Goal: Information Seeking & Learning: Learn about a topic

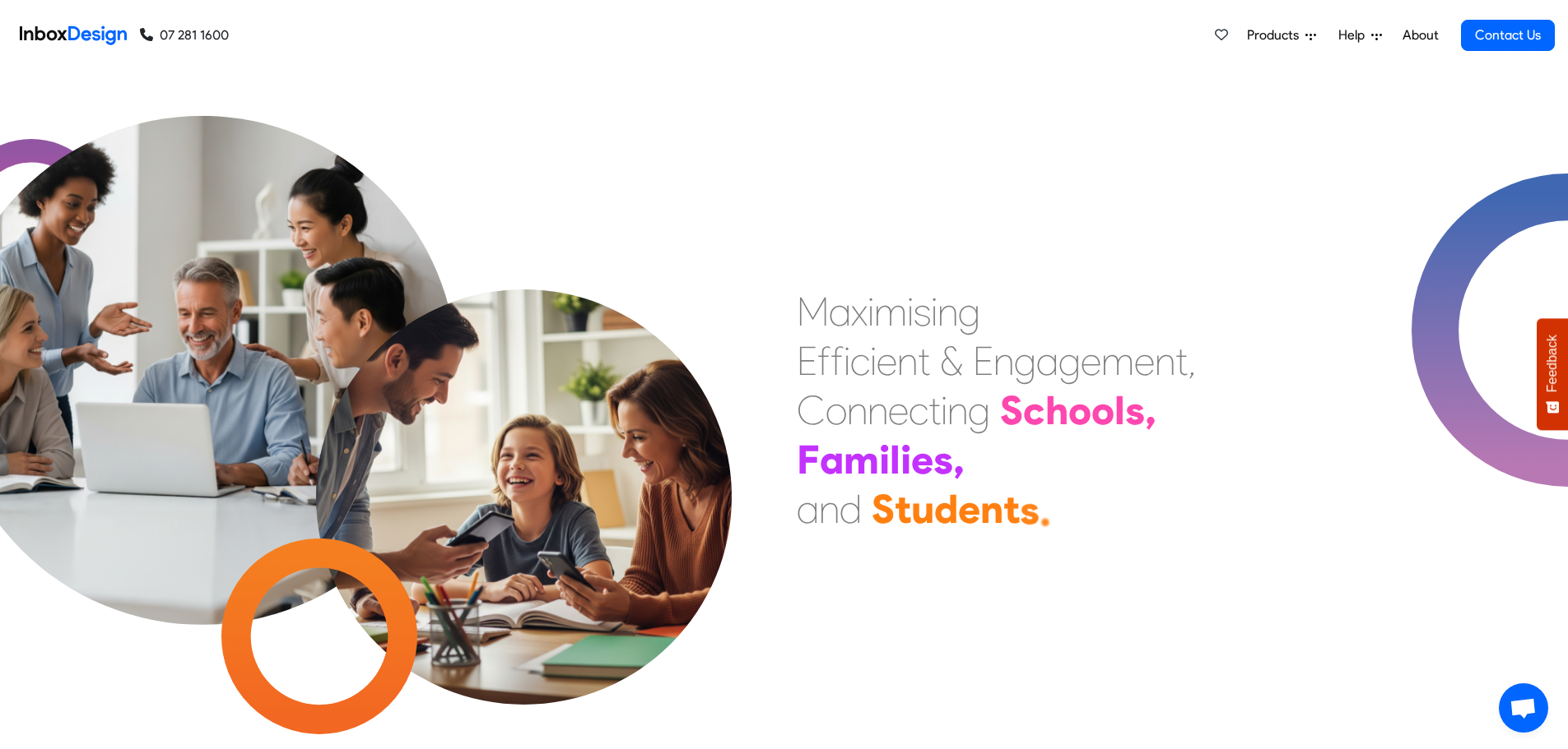
click at [1308, 35] on icon at bounding box center [1311, 37] width 11 height 7
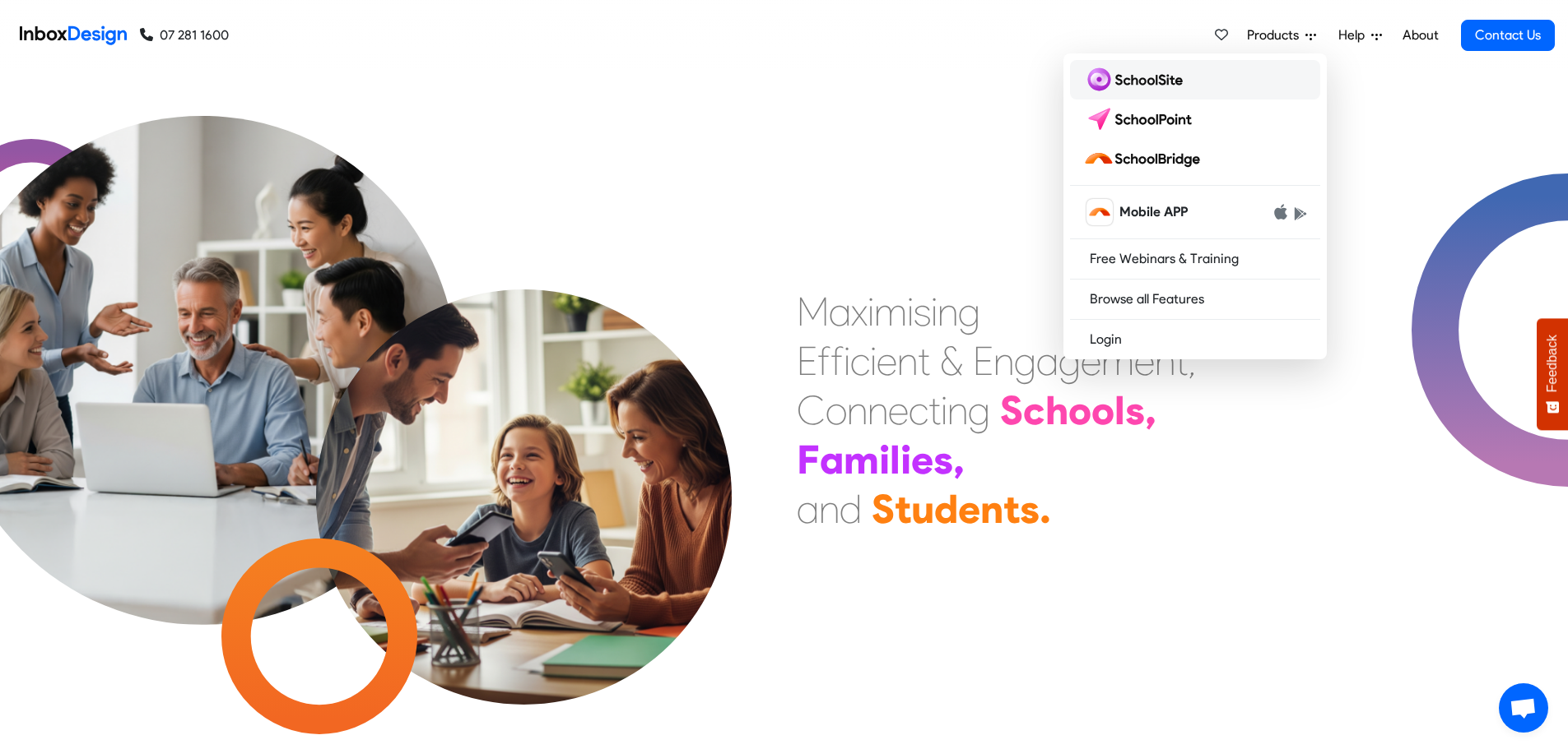
click at [1189, 76] on img at bounding box center [1136, 80] width 106 height 27
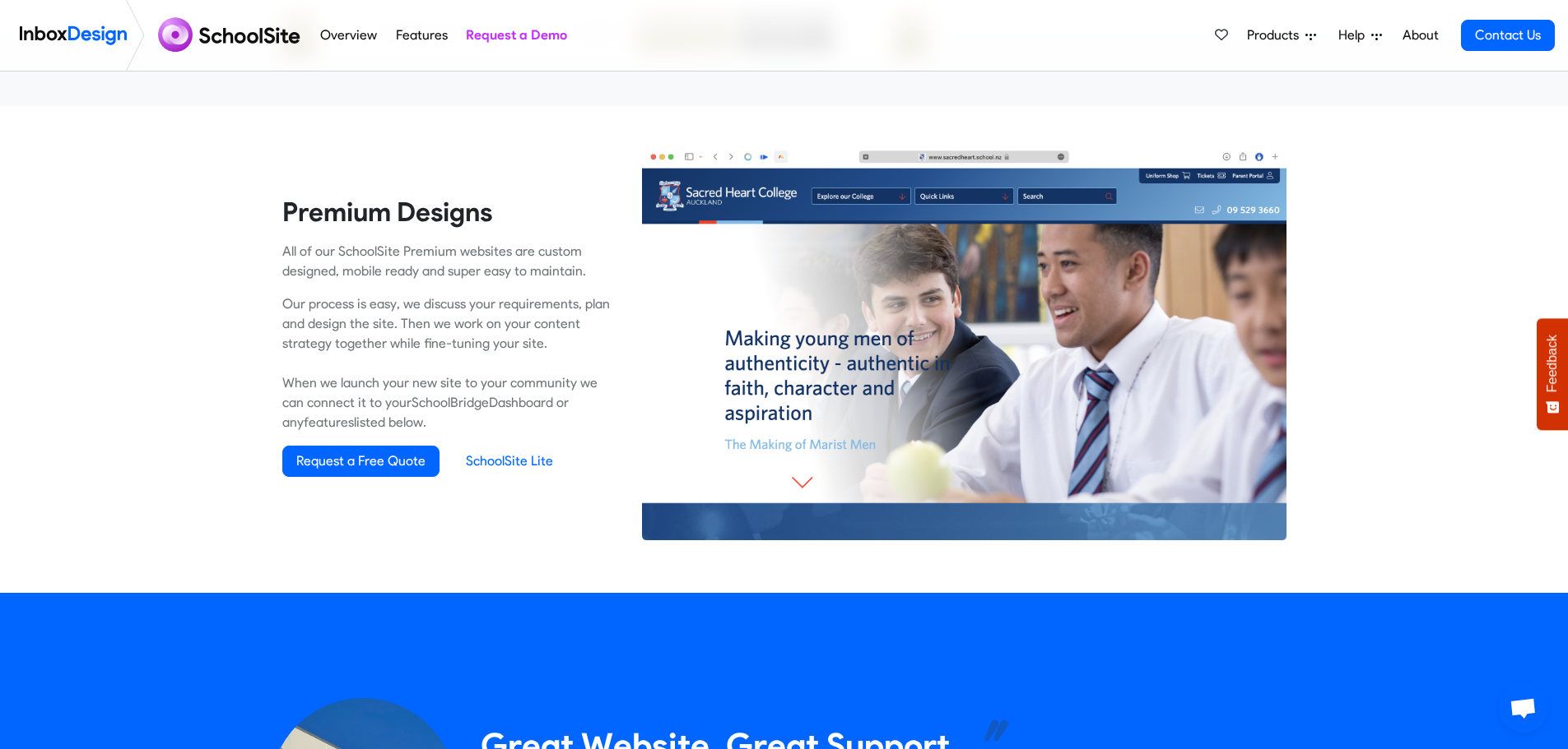
scroll to position [751, 0]
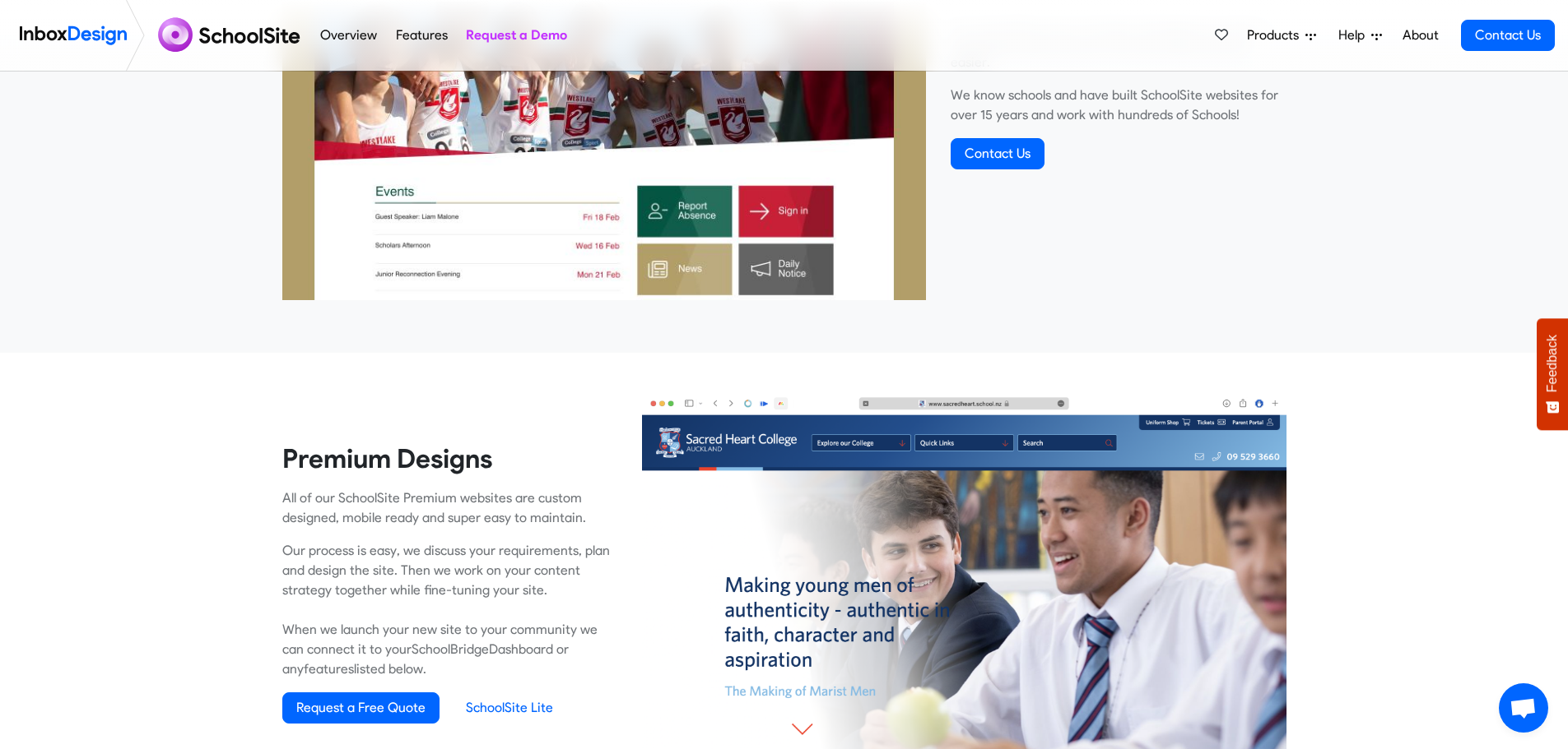
click at [1287, 36] on span "Products" at bounding box center [1275, 35] width 58 height 20
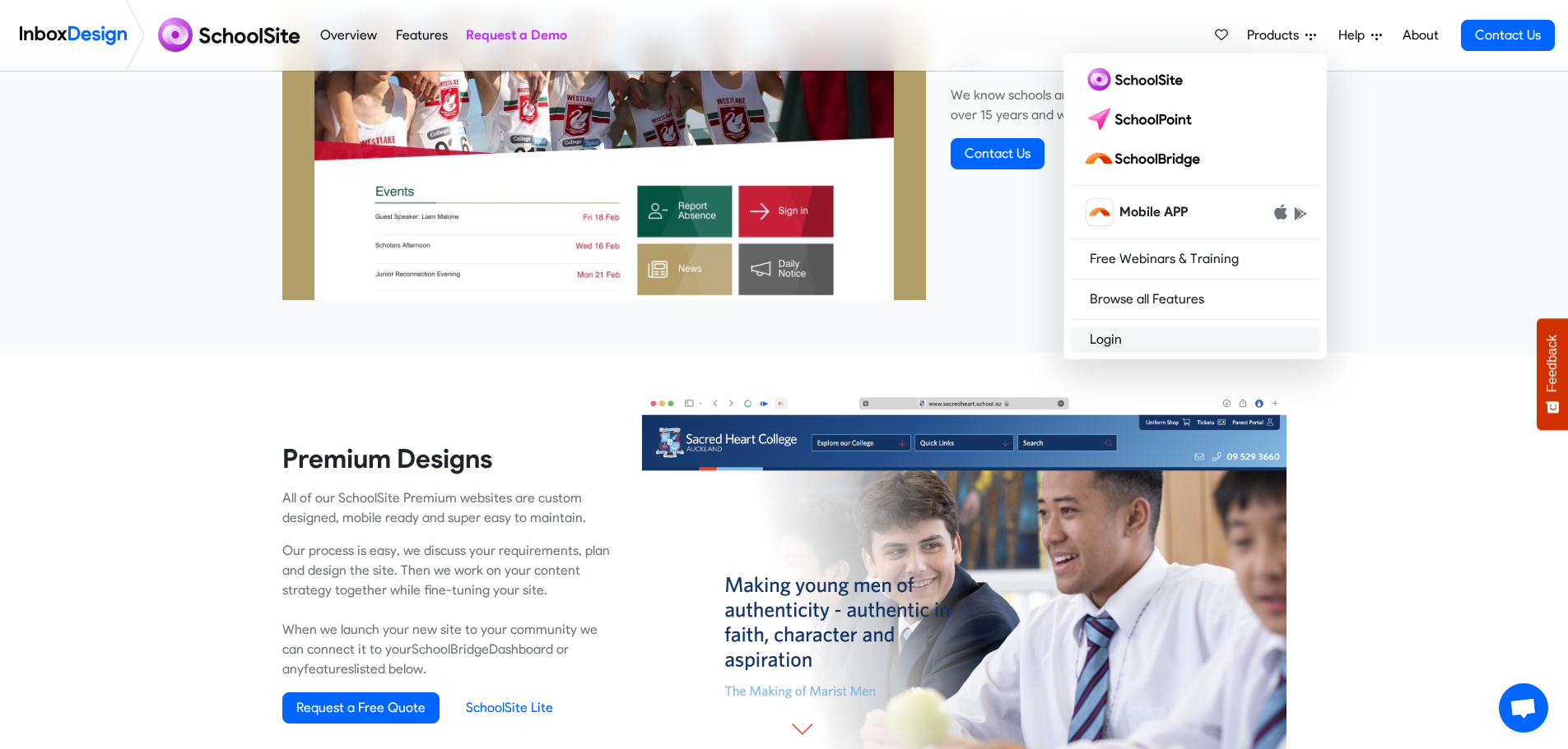
click at [1133, 337] on link "Login" at bounding box center [1195, 339] width 250 height 27
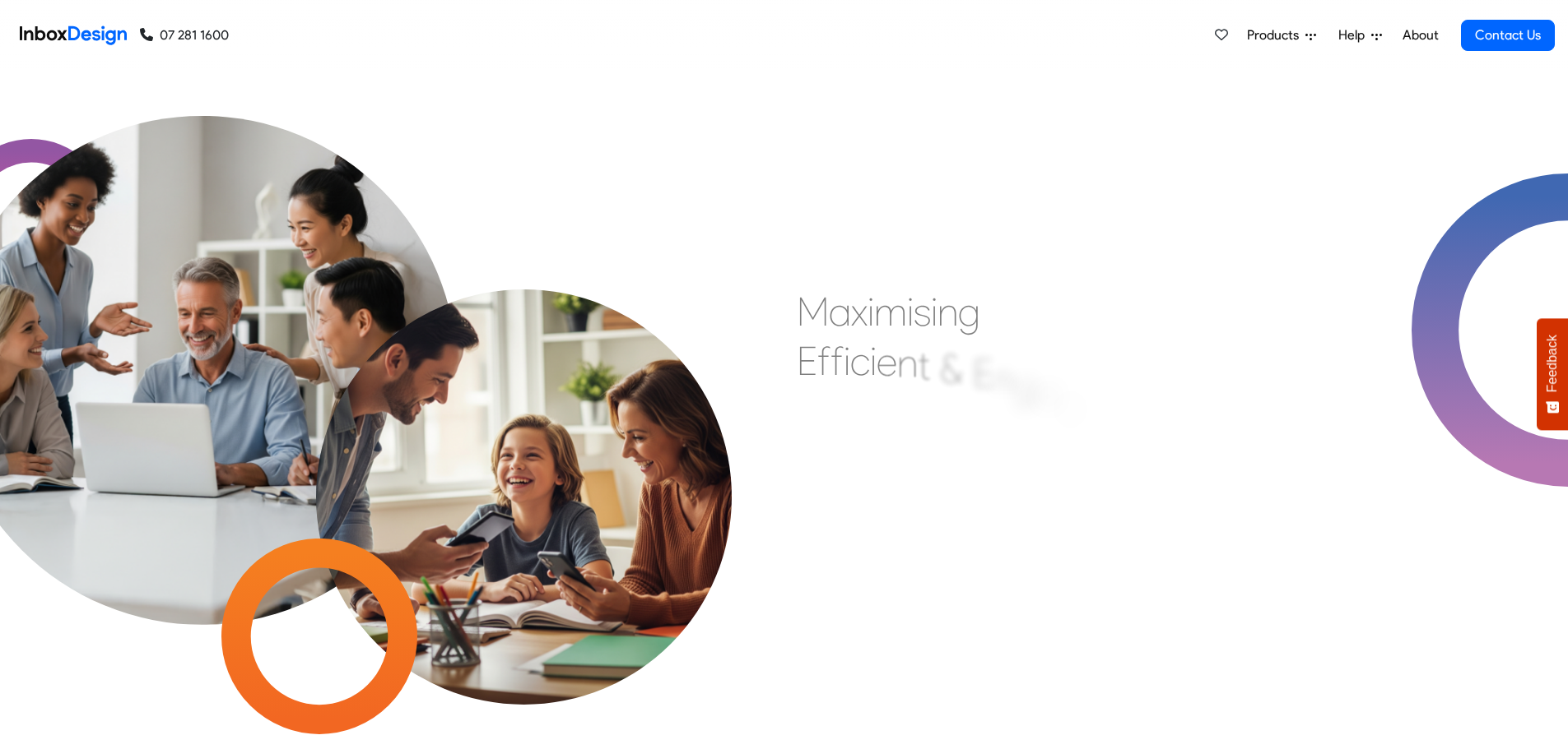
click at [1305, 33] on span "Products" at bounding box center [1275, 35] width 58 height 20
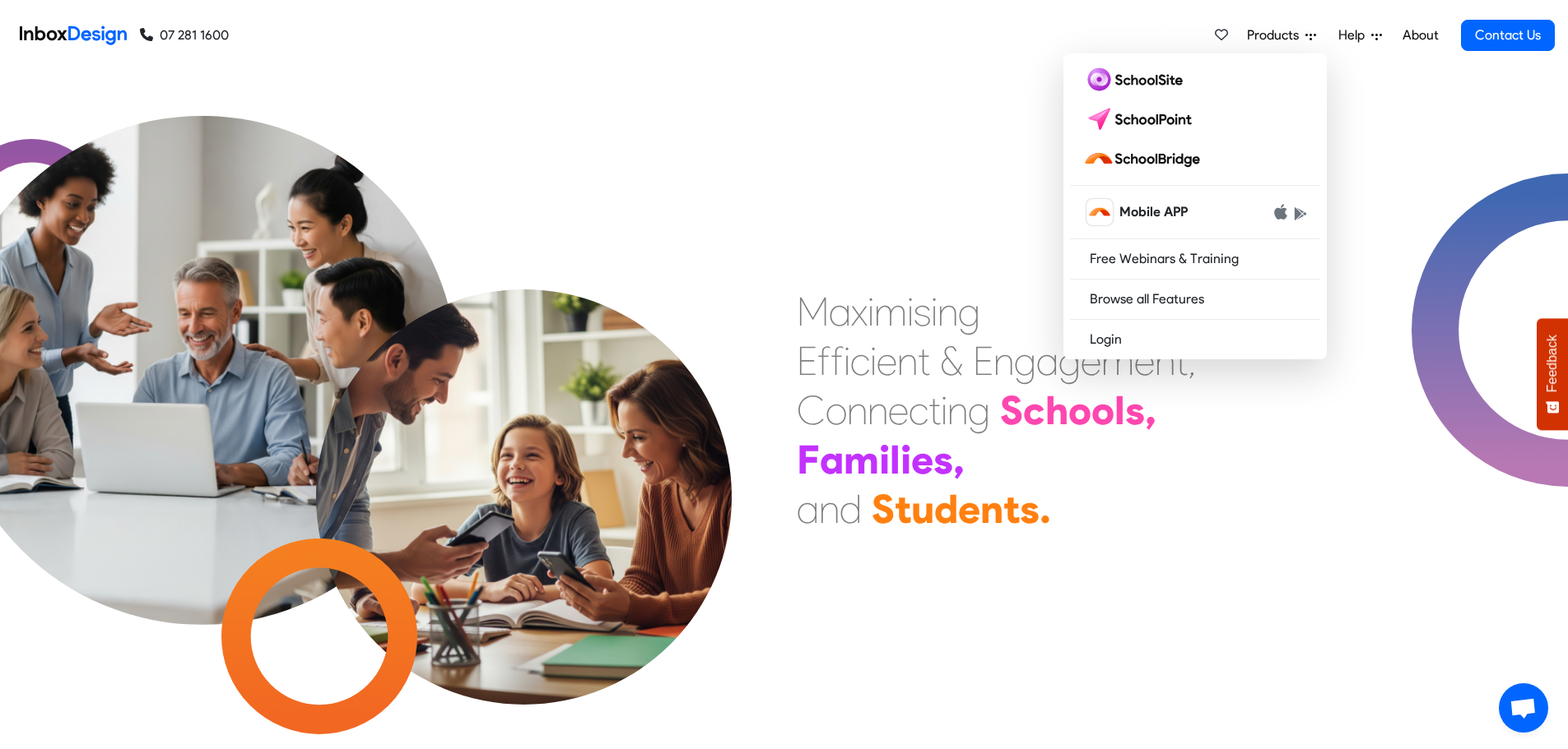
click at [1310, 32] on icon at bounding box center [1311, 36] width 11 height 11
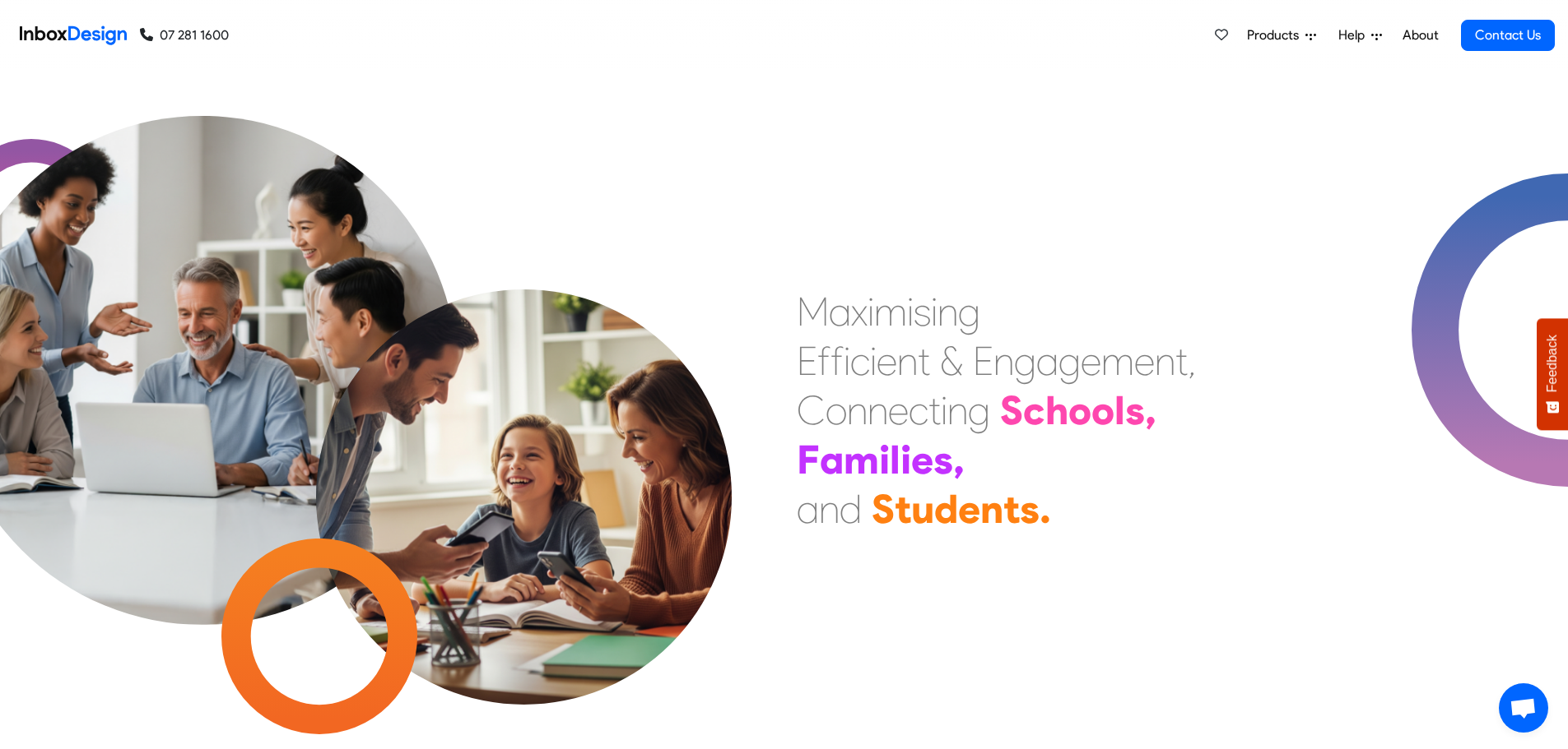
click at [1311, 33] on icon at bounding box center [1311, 37] width 11 height 7
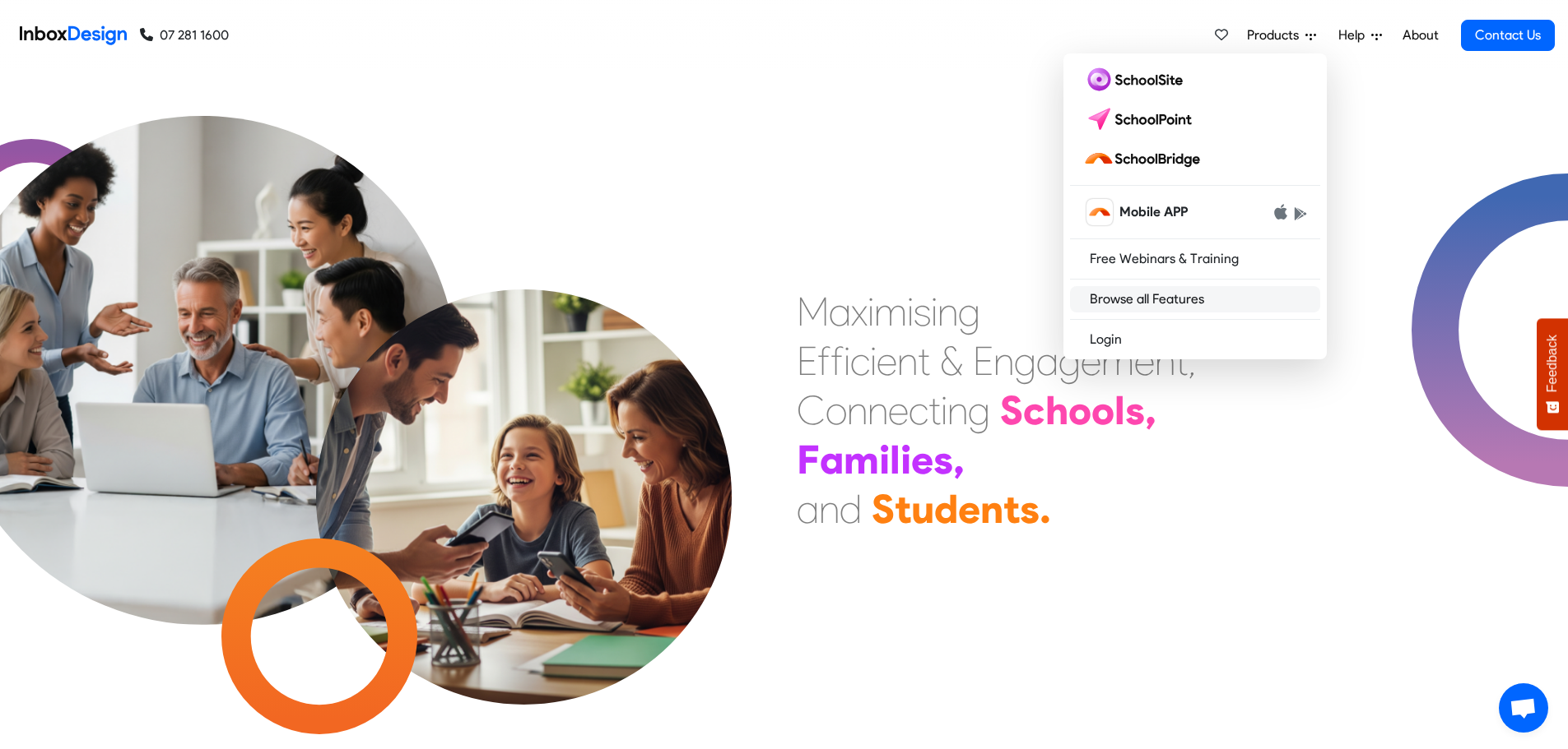
click at [1197, 290] on link "Browse all Features" at bounding box center [1195, 299] width 250 height 27
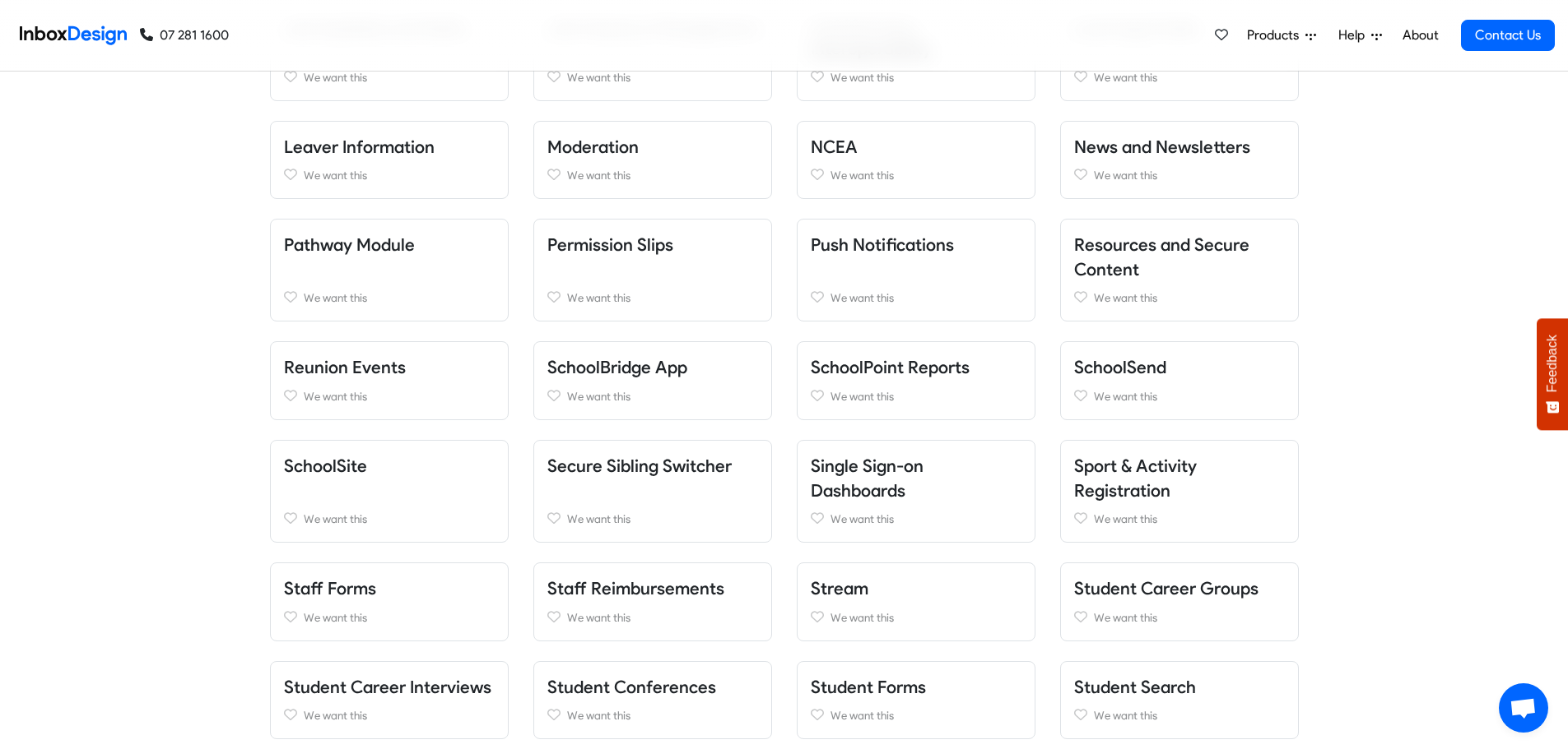
scroll to position [1234, 0]
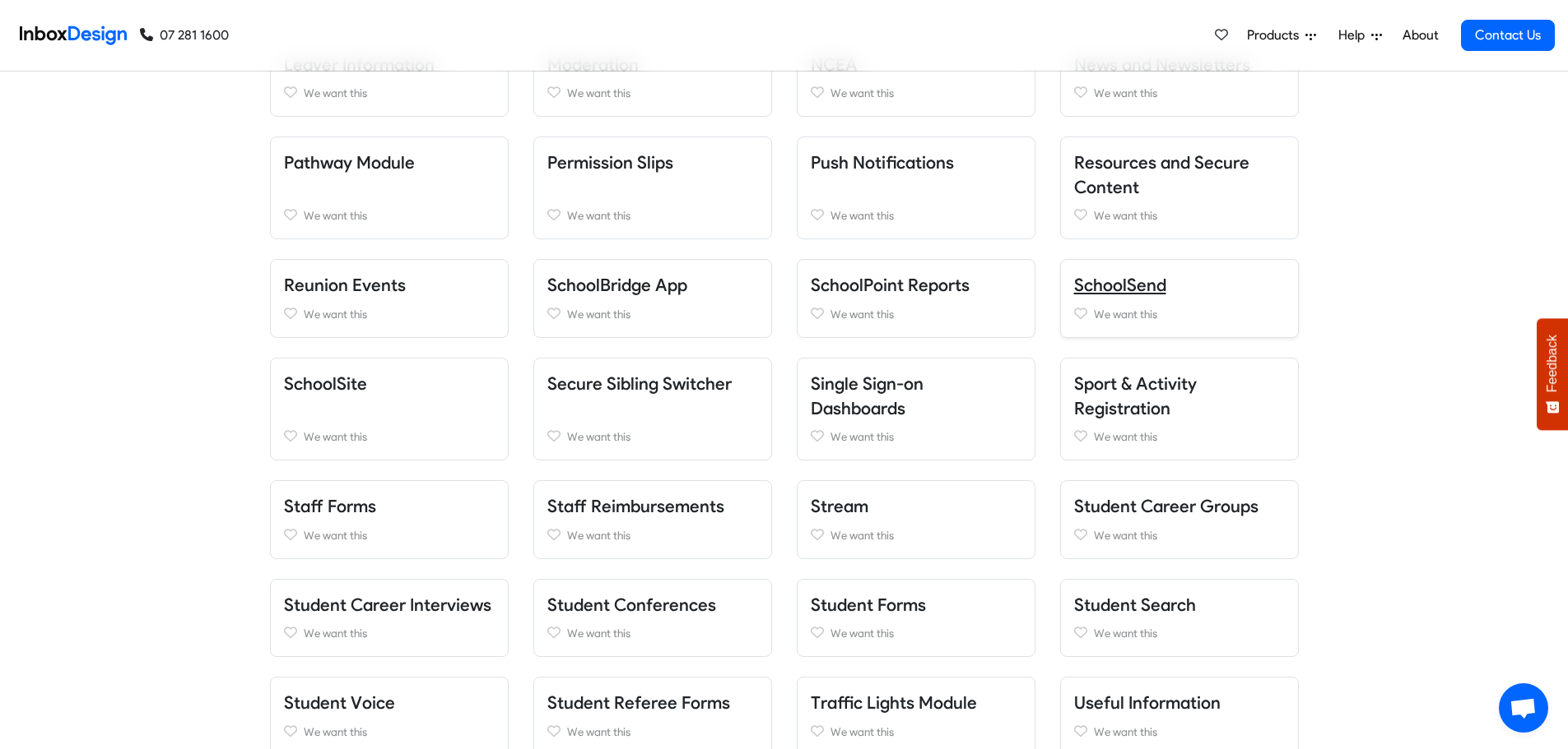
click at [1134, 279] on link "SchoolSend" at bounding box center [1120, 285] width 92 height 21
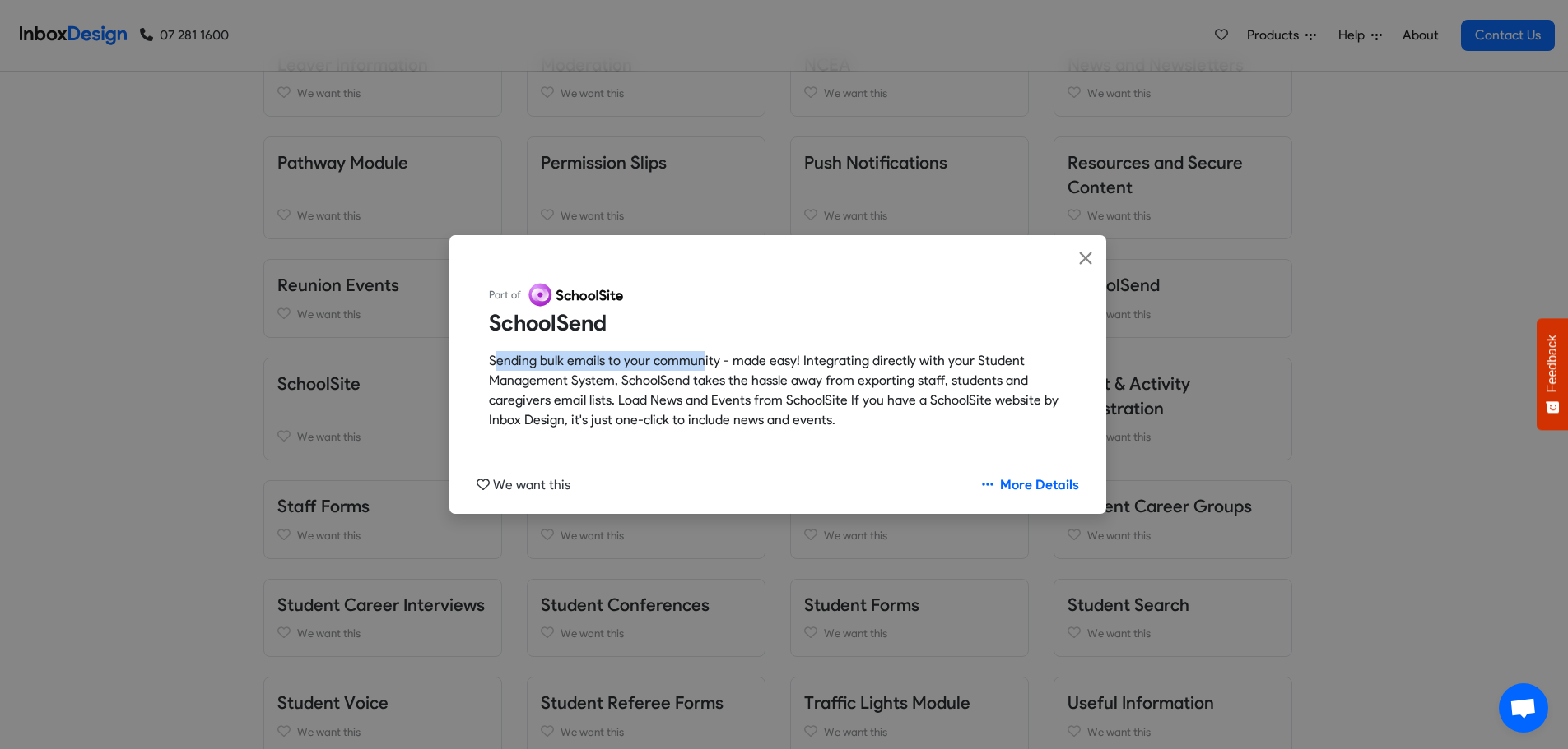
drag, startPoint x: 494, startPoint y: 358, endPoint x: 703, endPoint y: 364, distance: 209.1
click at [701, 364] on p "Sending bulk emails to your community - made easy! Integrating directly with yo…" at bounding box center [777, 391] width 577 height 79
drag, startPoint x: 750, startPoint y: 364, endPoint x: 918, endPoint y: 363, distance: 168.0
click at [918, 363] on p "Sending bulk emails to your community - made easy! Integrating directly with yo…" at bounding box center [777, 391] width 577 height 79
click at [996, 487] on link "More Details" at bounding box center [1030, 485] width 125 height 32
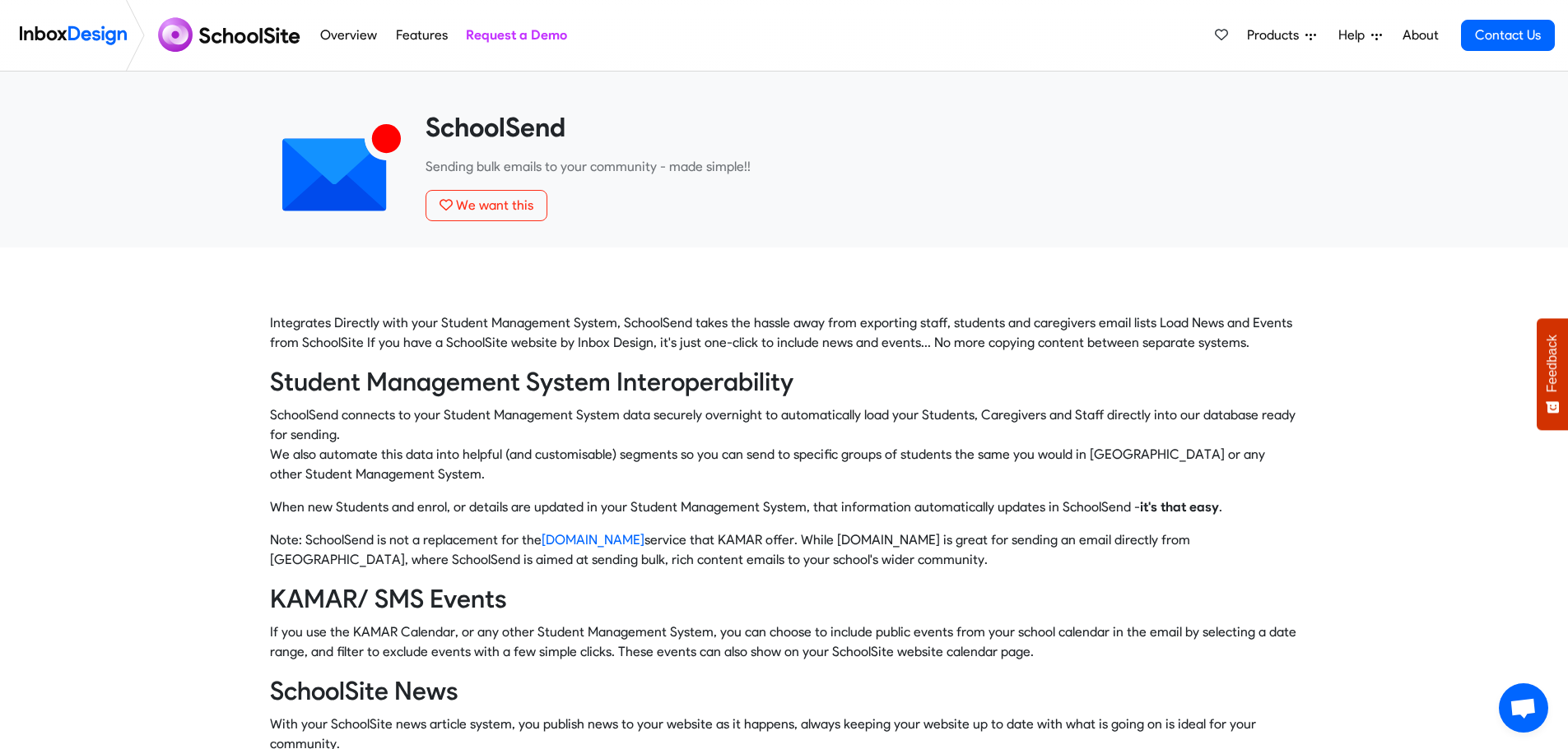
click at [415, 33] on link "Features" at bounding box center [421, 35] width 61 height 32
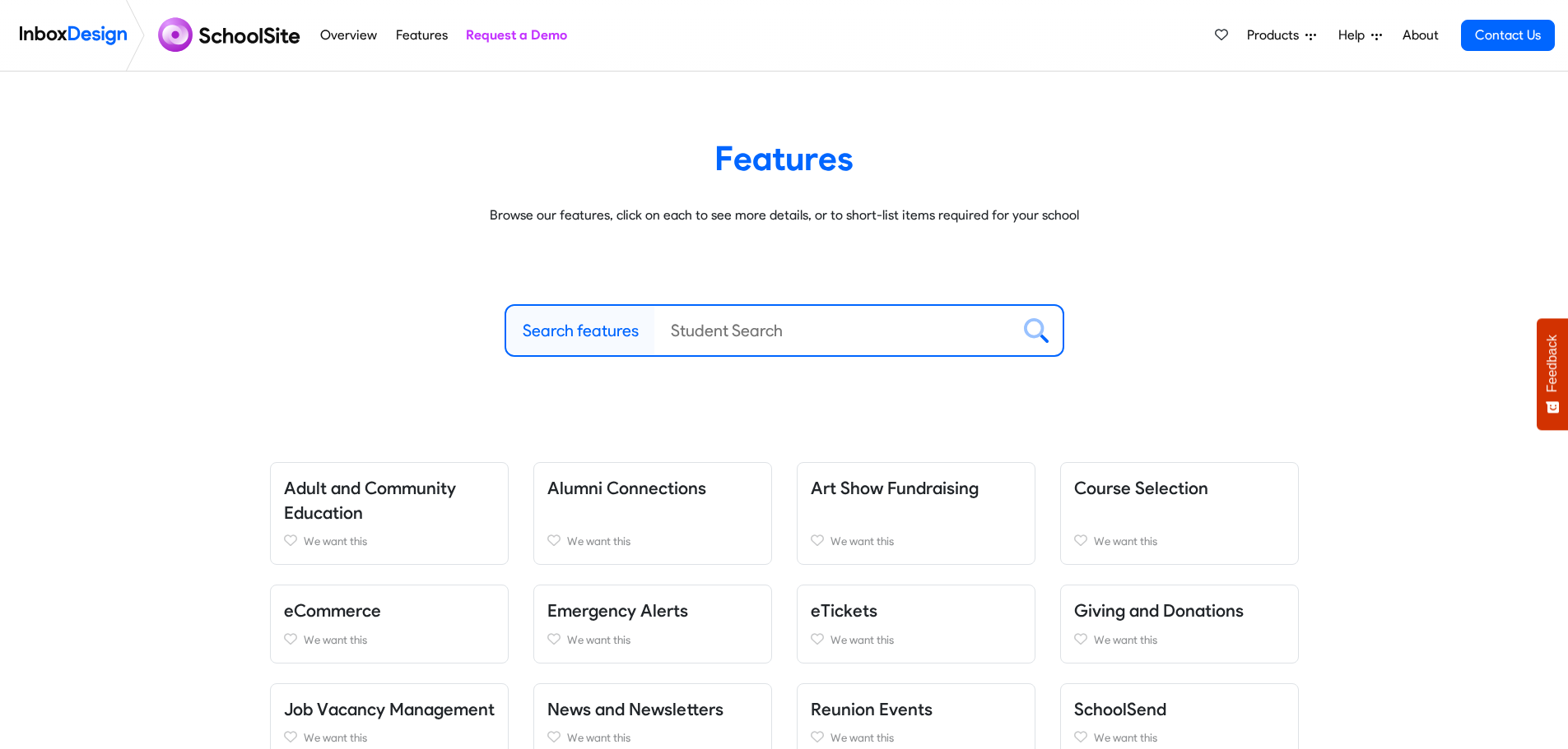
click at [352, 34] on link "Overview" at bounding box center [348, 35] width 66 height 32
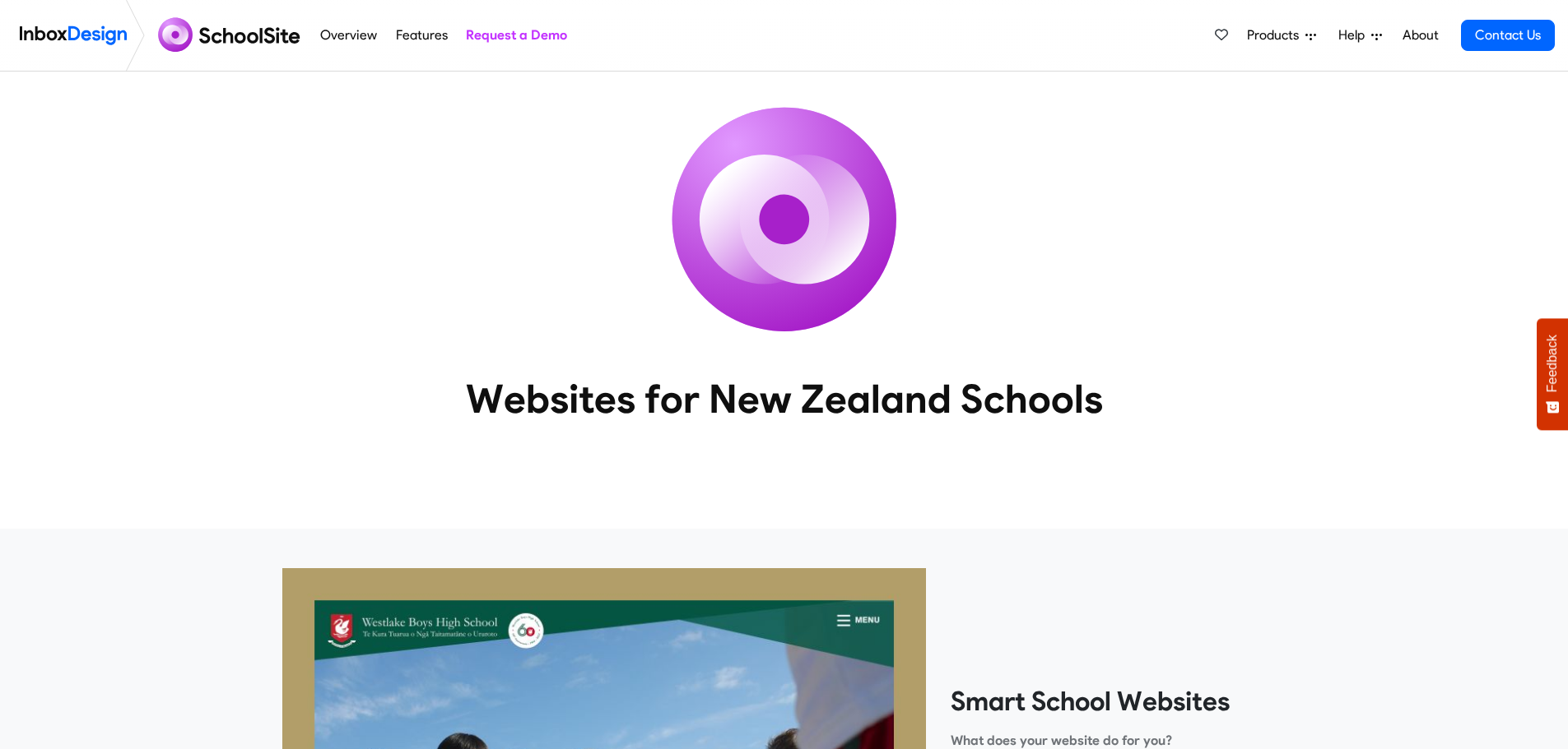
click at [413, 34] on link "Features" at bounding box center [421, 35] width 61 height 32
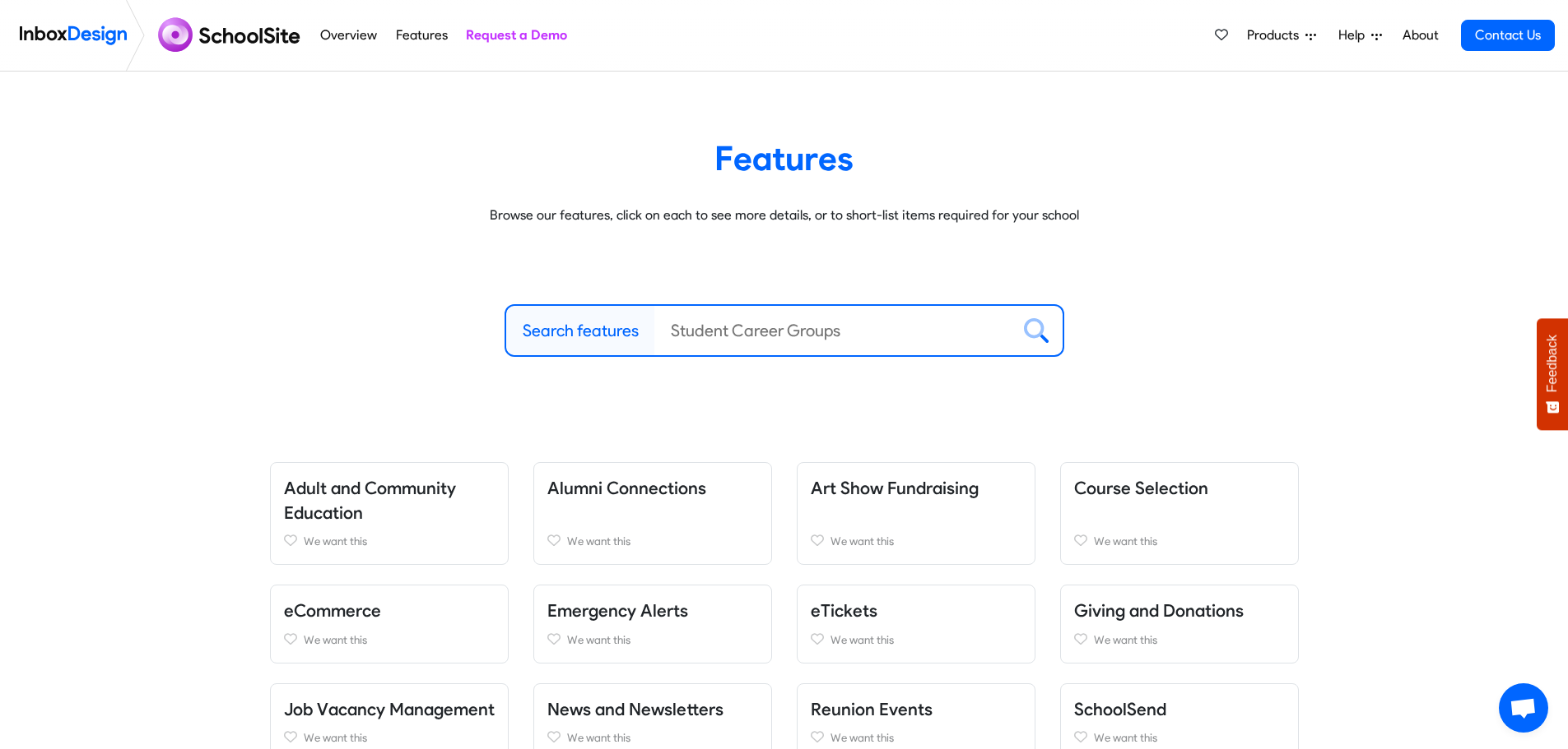
drag, startPoint x: 1306, startPoint y: 36, endPoint x: 1276, endPoint y: 62, distance: 39.7
click at [1306, 36] on icon at bounding box center [1311, 36] width 11 height 11
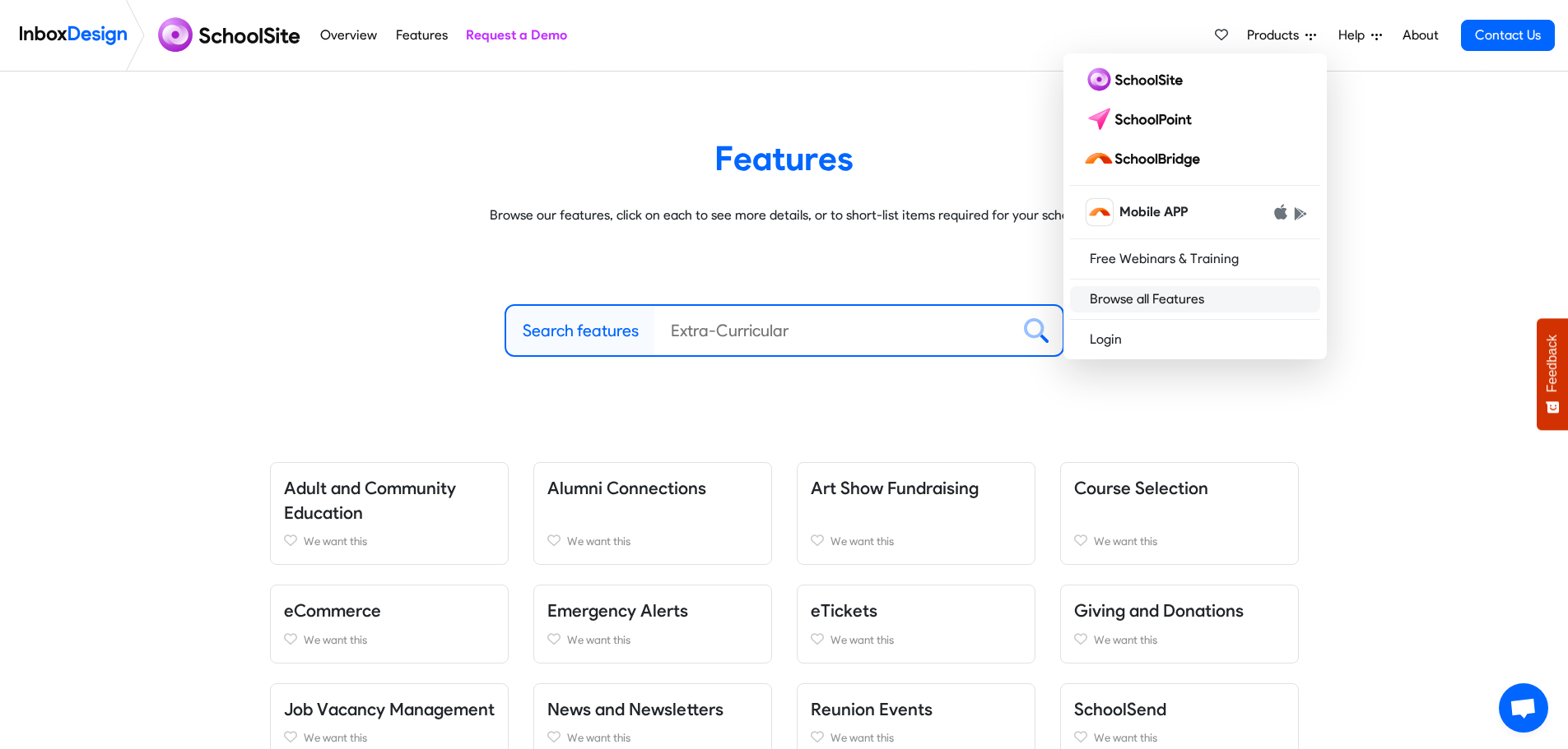
click at [1196, 296] on link "Browse all Features" at bounding box center [1195, 299] width 250 height 27
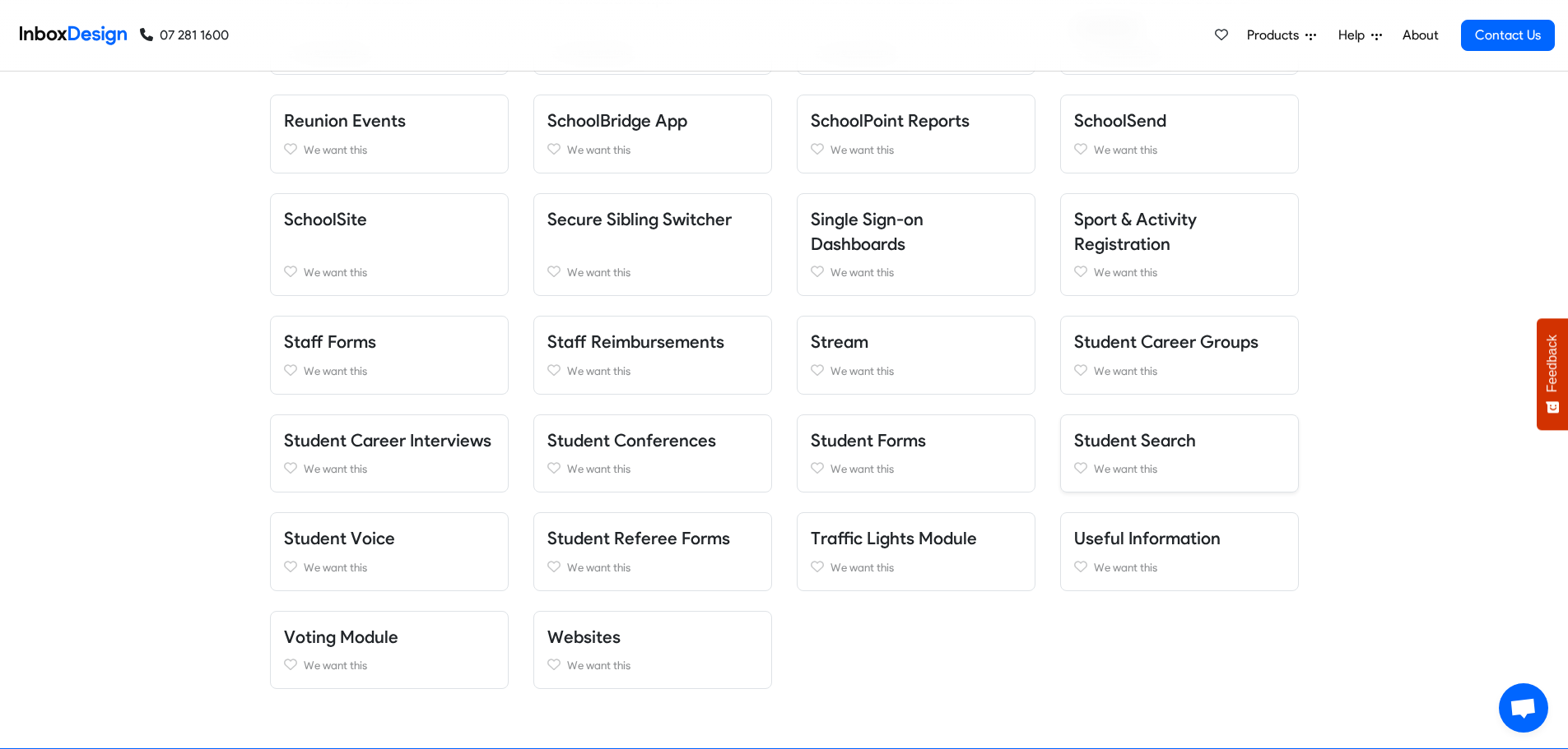
scroll to position [1316, 0]
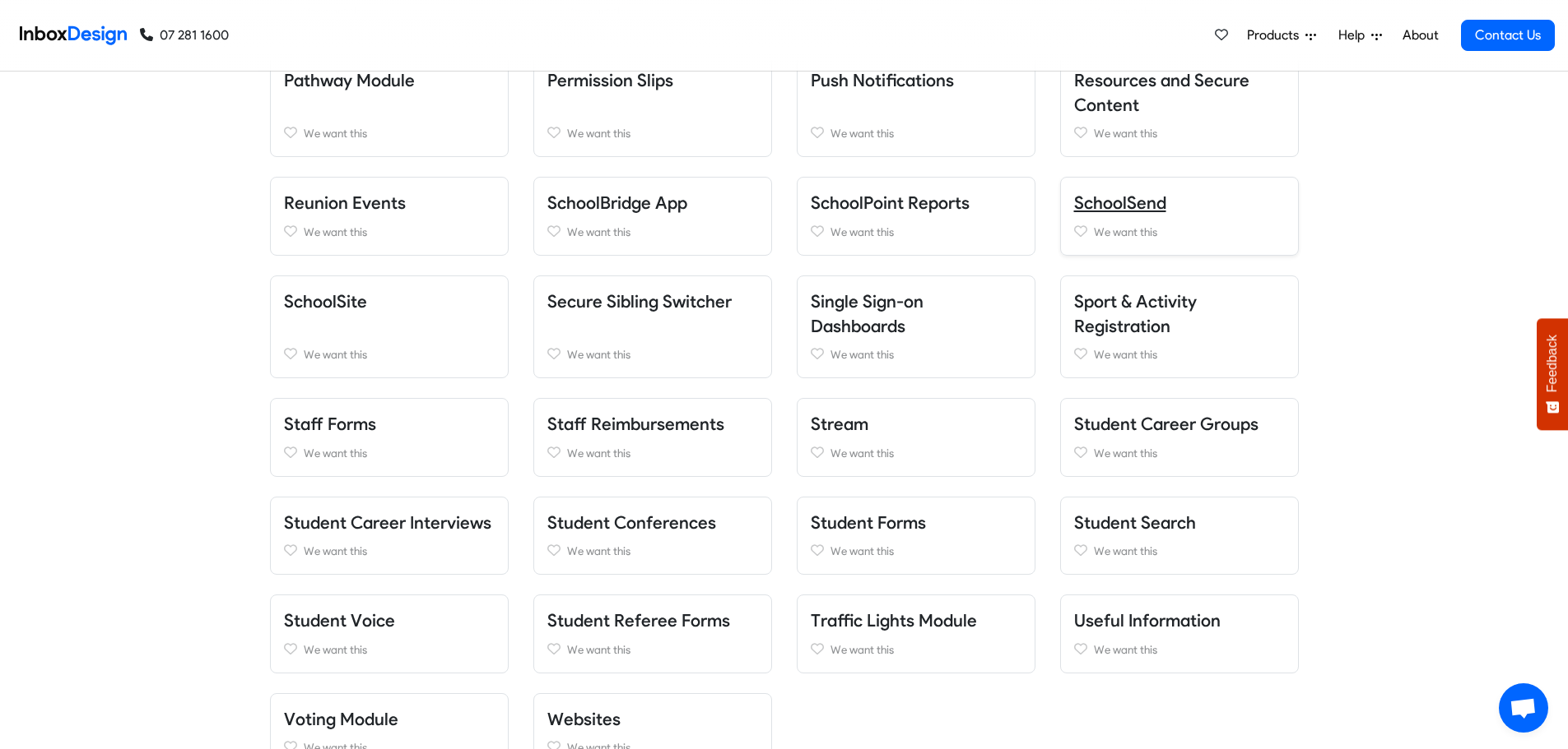
click at [1145, 205] on link "SchoolSend" at bounding box center [1120, 203] width 92 height 21
